Goal: Task Accomplishment & Management: Use online tool/utility

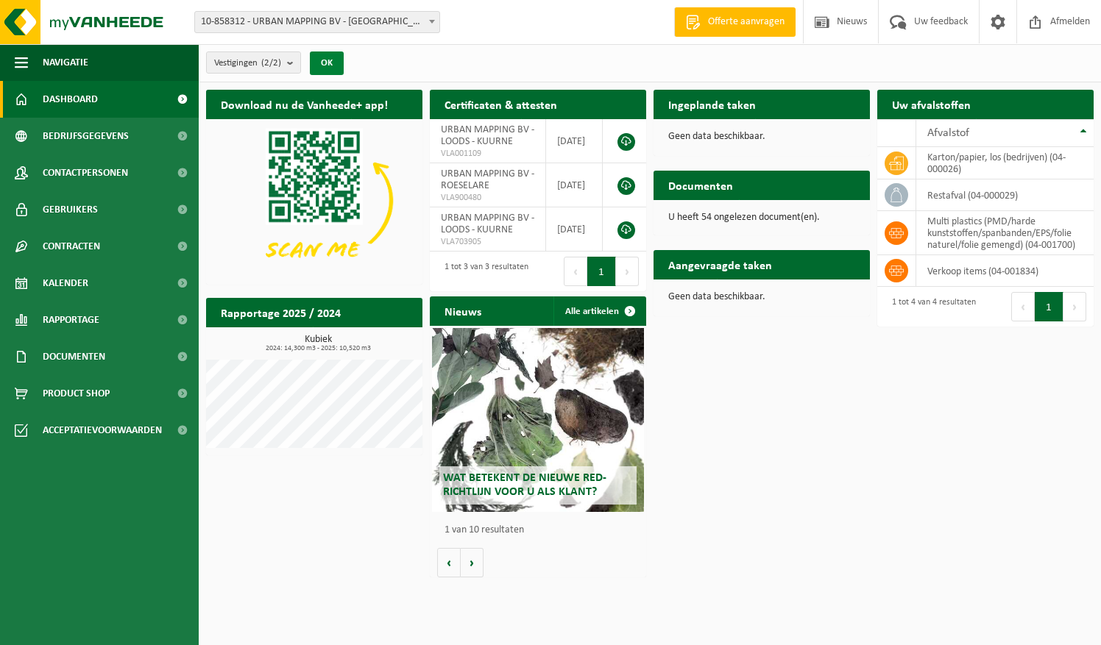
click at [327, 65] on button "OK" at bounding box center [327, 64] width 34 height 24
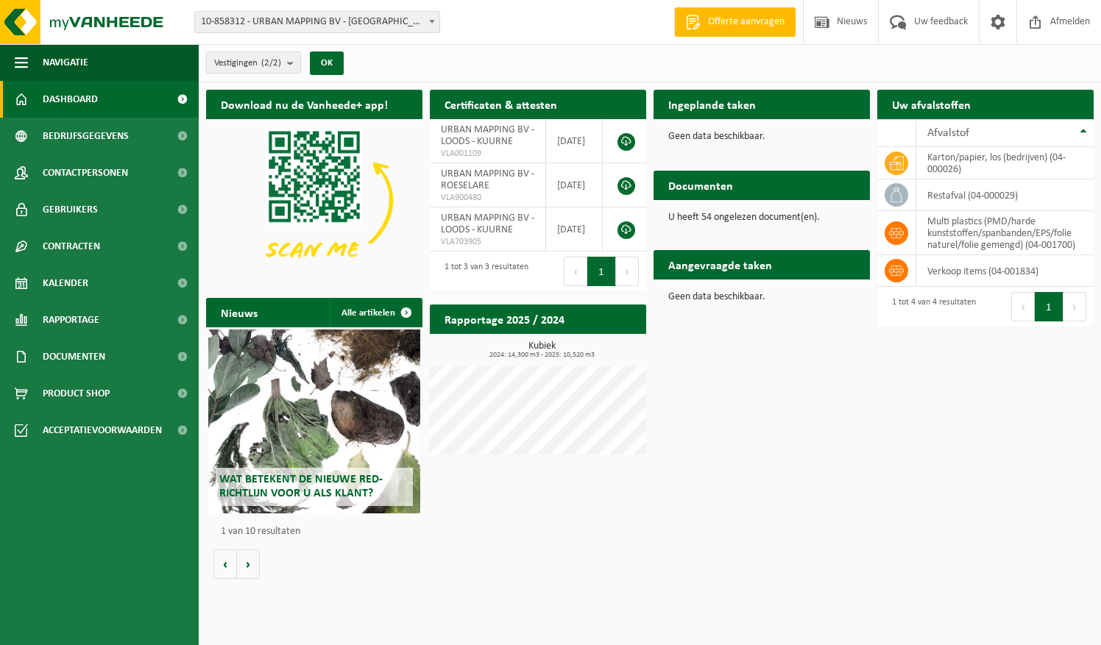
click at [720, 103] on h2 "Ingeplande taken" at bounding box center [711, 104] width 117 height 29
click at [996, 20] on span at bounding box center [998, 21] width 22 height 43
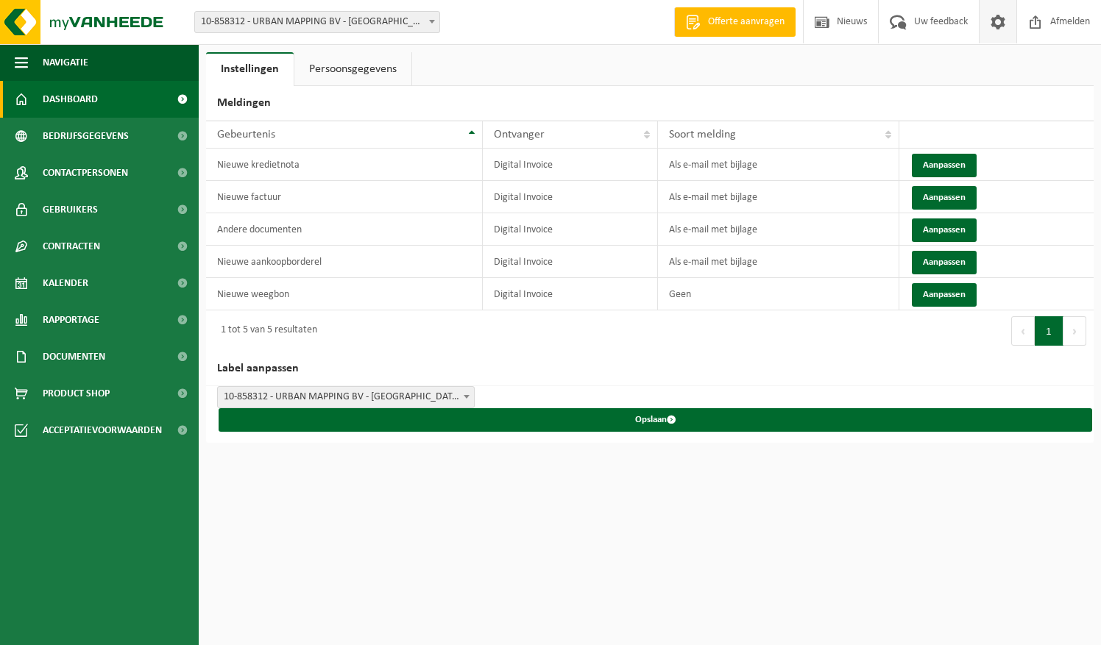
click at [74, 97] on span "Dashboard" at bounding box center [70, 99] width 55 height 37
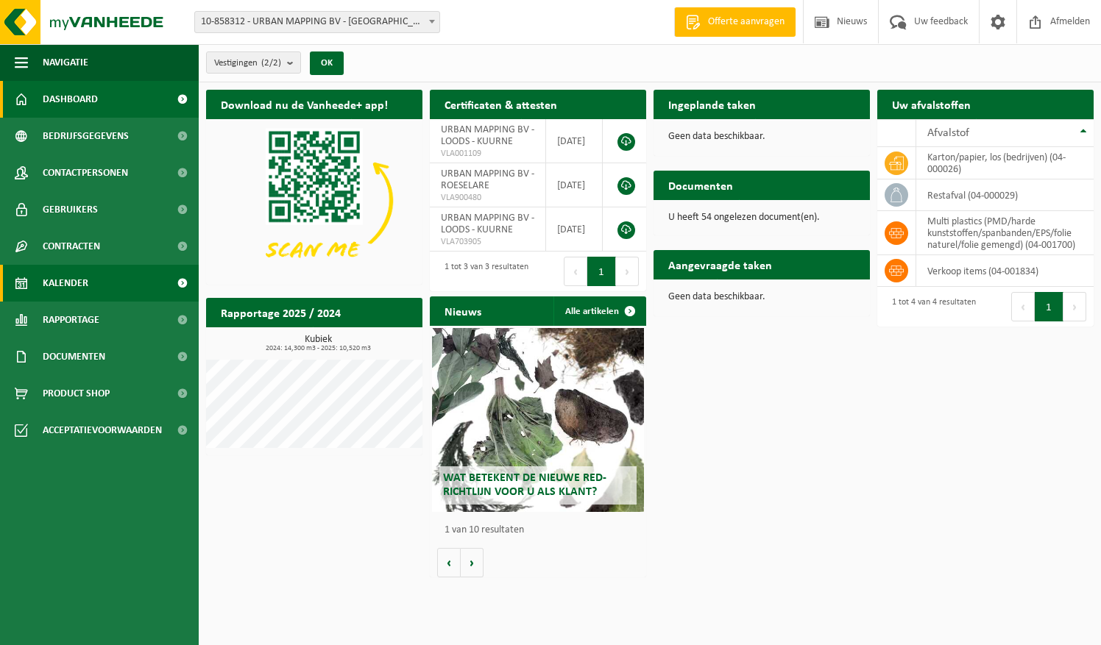
click at [74, 281] on span "Kalender" at bounding box center [66, 283] width 46 height 37
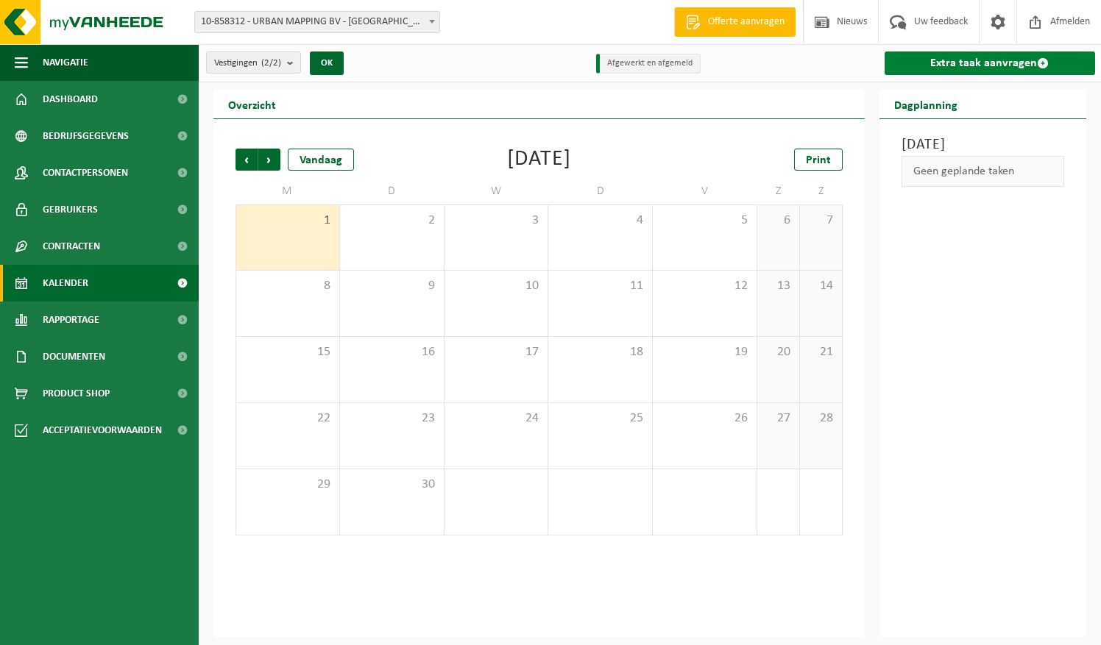
click at [993, 61] on link "Extra taak aanvragen" at bounding box center [990, 64] width 211 height 24
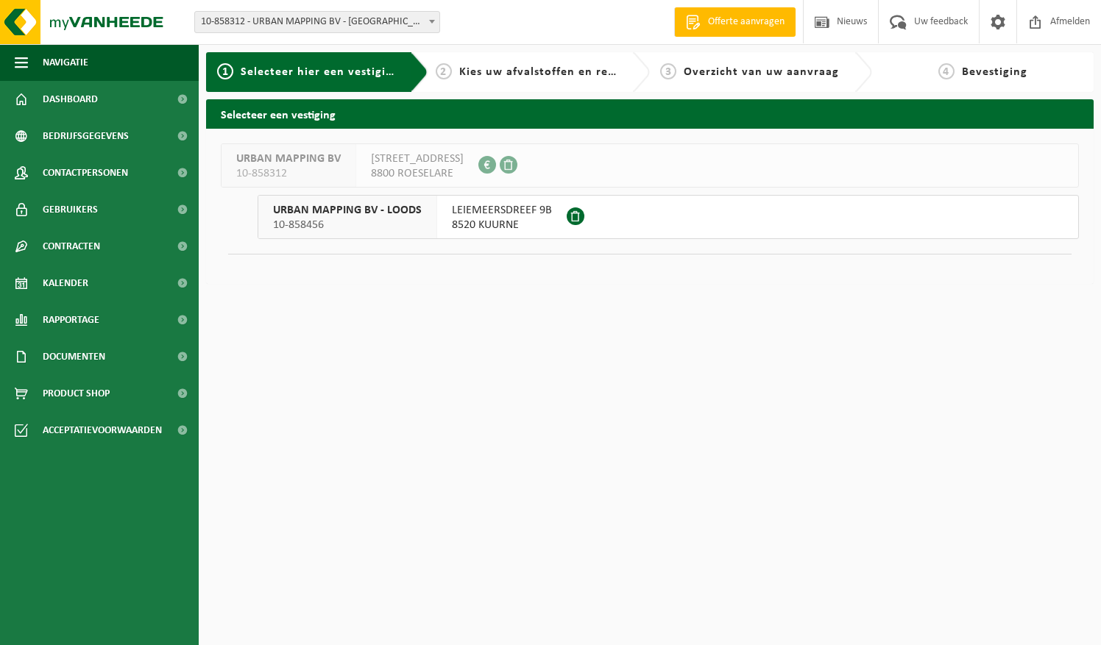
click at [504, 215] on span "LEIEMEERSDREEF 9B" at bounding box center [502, 210] width 100 height 15
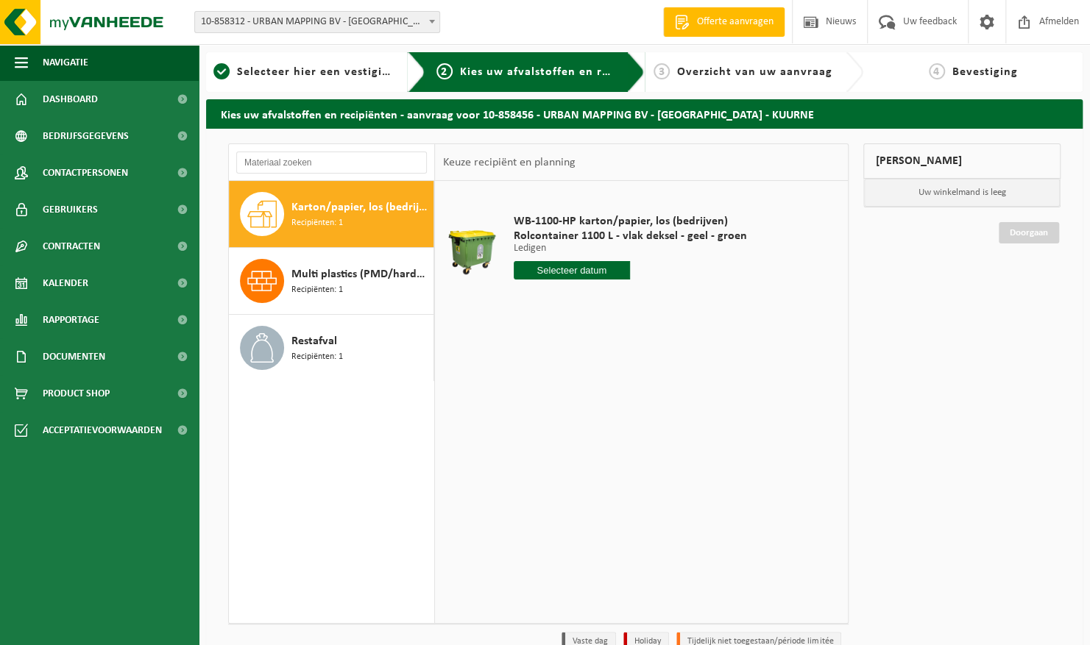
click at [341, 210] on span "Karton/papier, los (bedrijven)" at bounding box center [360, 208] width 138 height 18
click at [572, 266] on input "text" at bounding box center [572, 270] width 117 height 18
click at [552, 375] on div "9" at bounding box center [553, 377] width 26 height 24
type input "Van 2025-09-09"
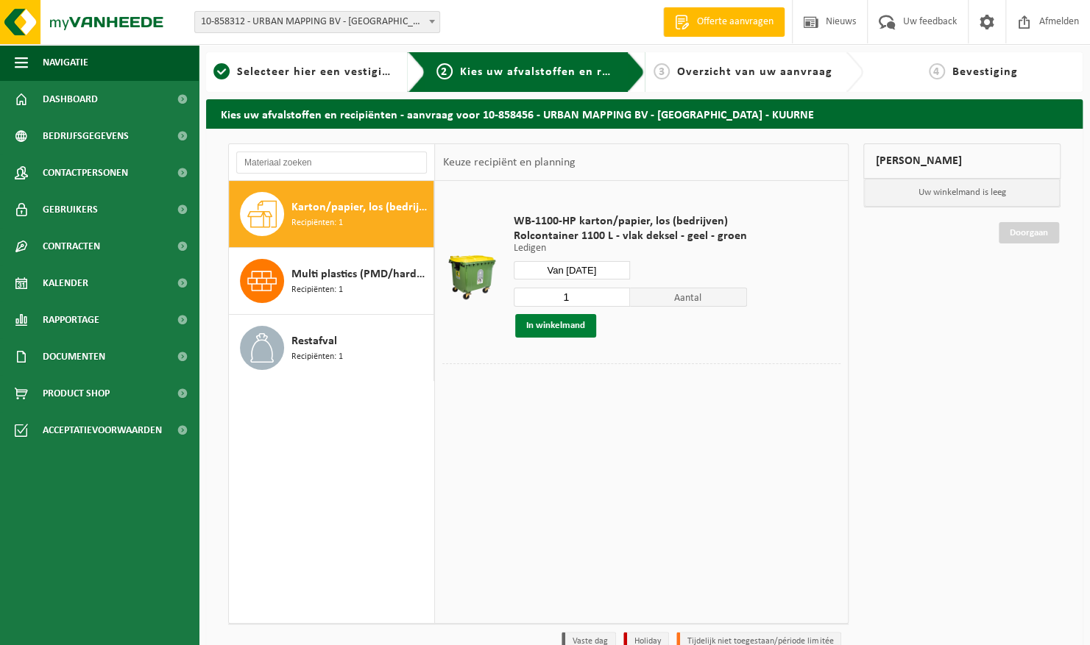
click at [568, 325] on button "In winkelmand" at bounding box center [555, 326] width 81 height 24
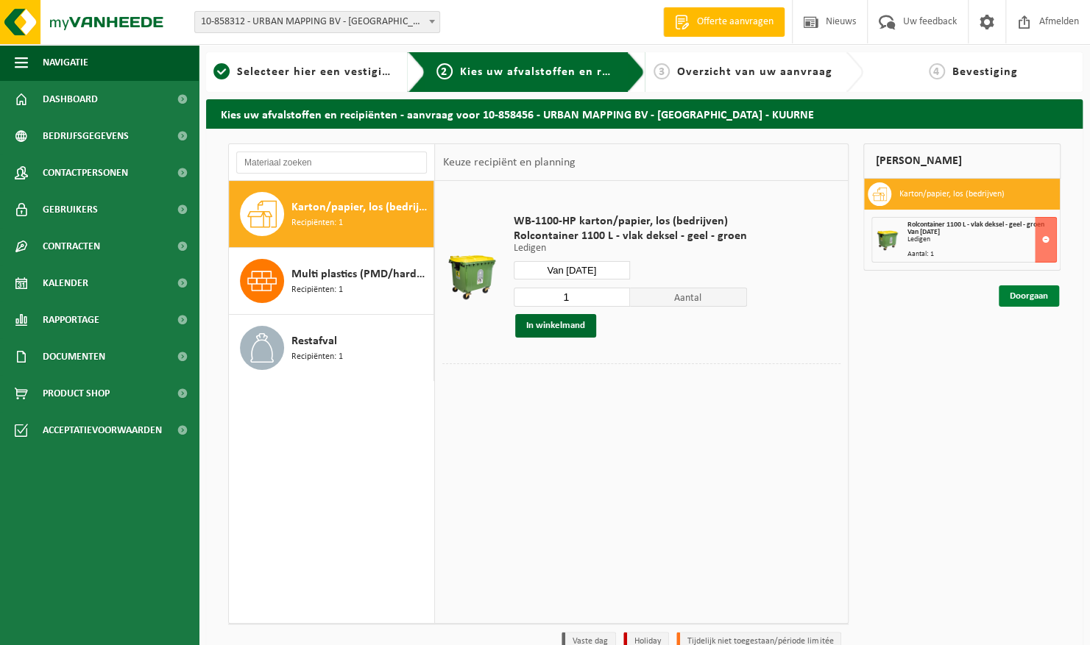
click at [1030, 300] on link "Doorgaan" at bounding box center [1029, 296] width 60 height 21
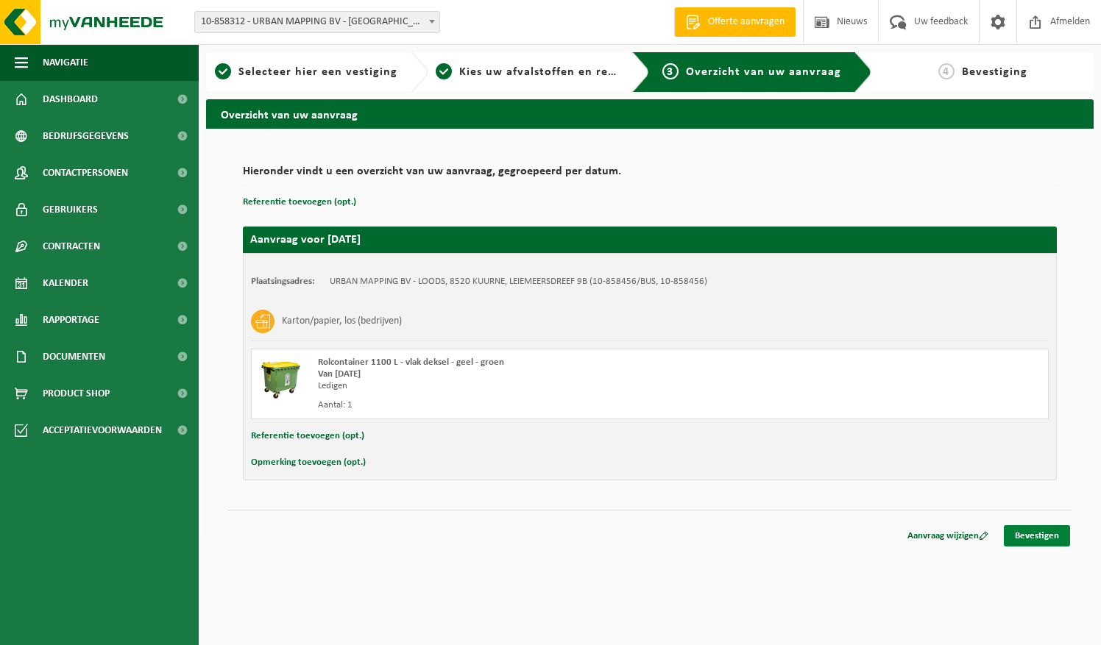
click at [1039, 536] on link "Bevestigen" at bounding box center [1037, 535] width 66 height 21
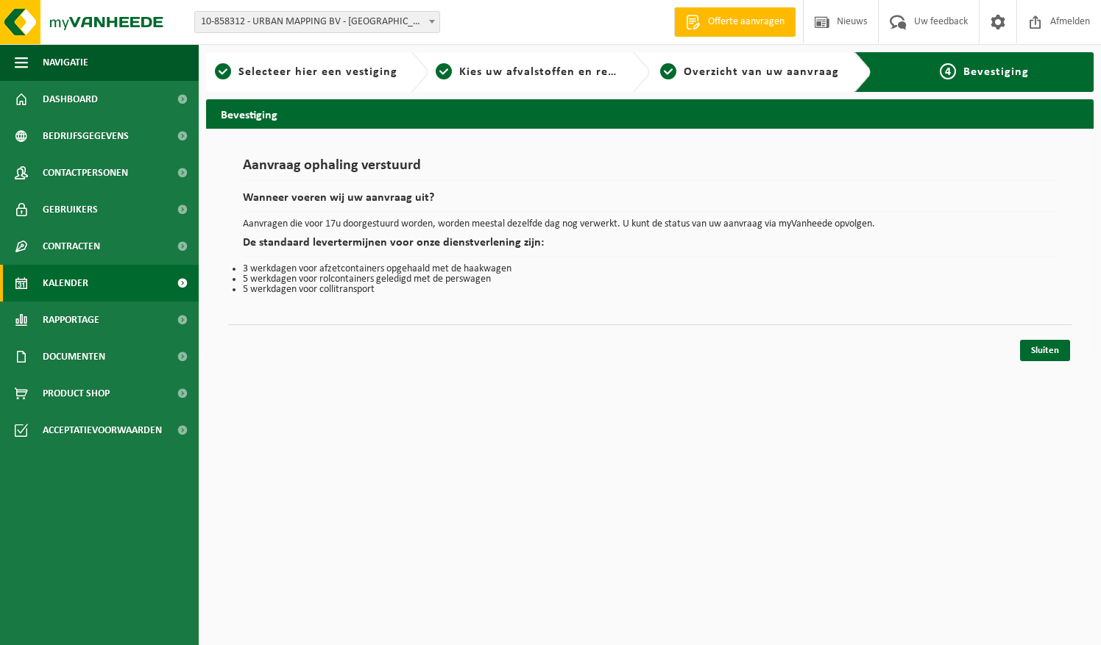
click at [68, 283] on span "Kalender" at bounding box center [66, 283] width 46 height 37
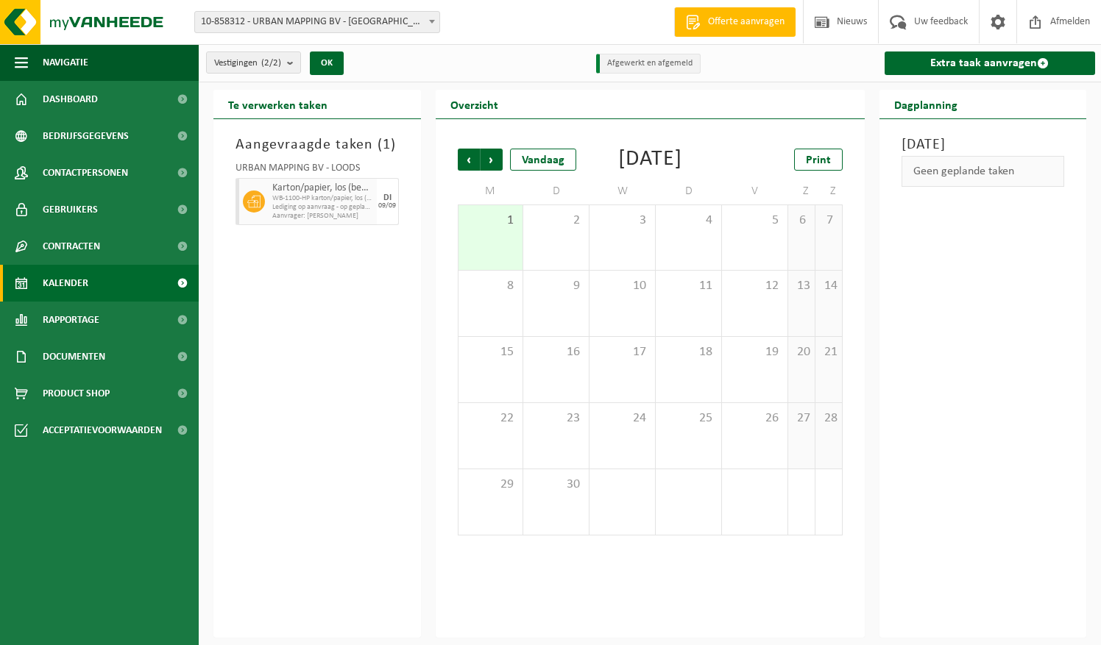
click at [302, 199] on span "WB-1100-HP karton/papier, los (bedrijven)" at bounding box center [322, 198] width 101 height 9
click at [1082, 19] on span "Afmelden" at bounding box center [1069, 21] width 47 height 43
